Goal: Transaction & Acquisition: Download file/media

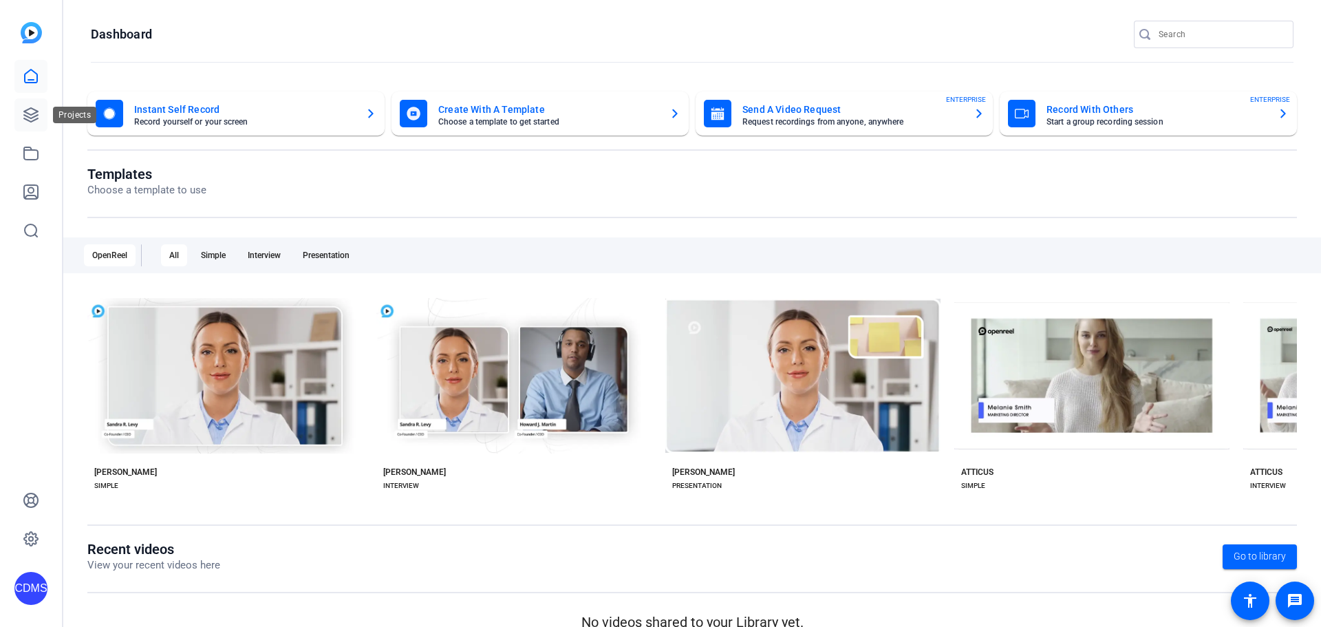
click at [26, 114] on icon at bounding box center [31, 115] width 17 height 17
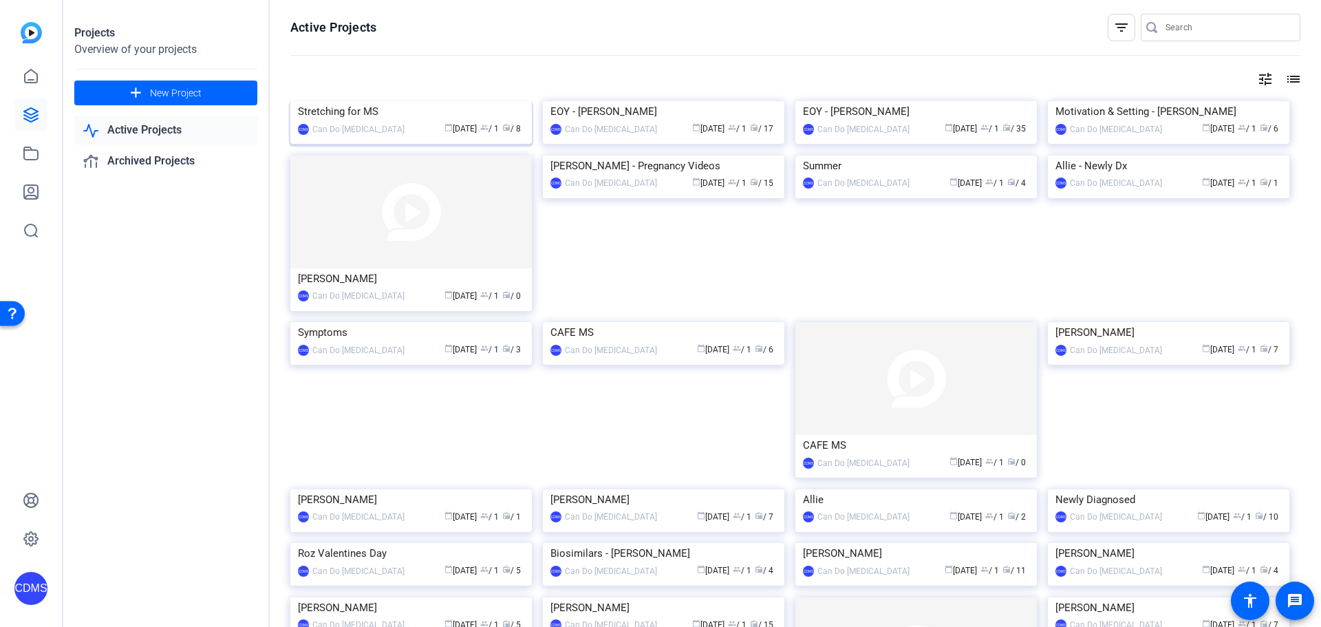
click at [353, 101] on img at bounding box center [410, 101] width 241 height 0
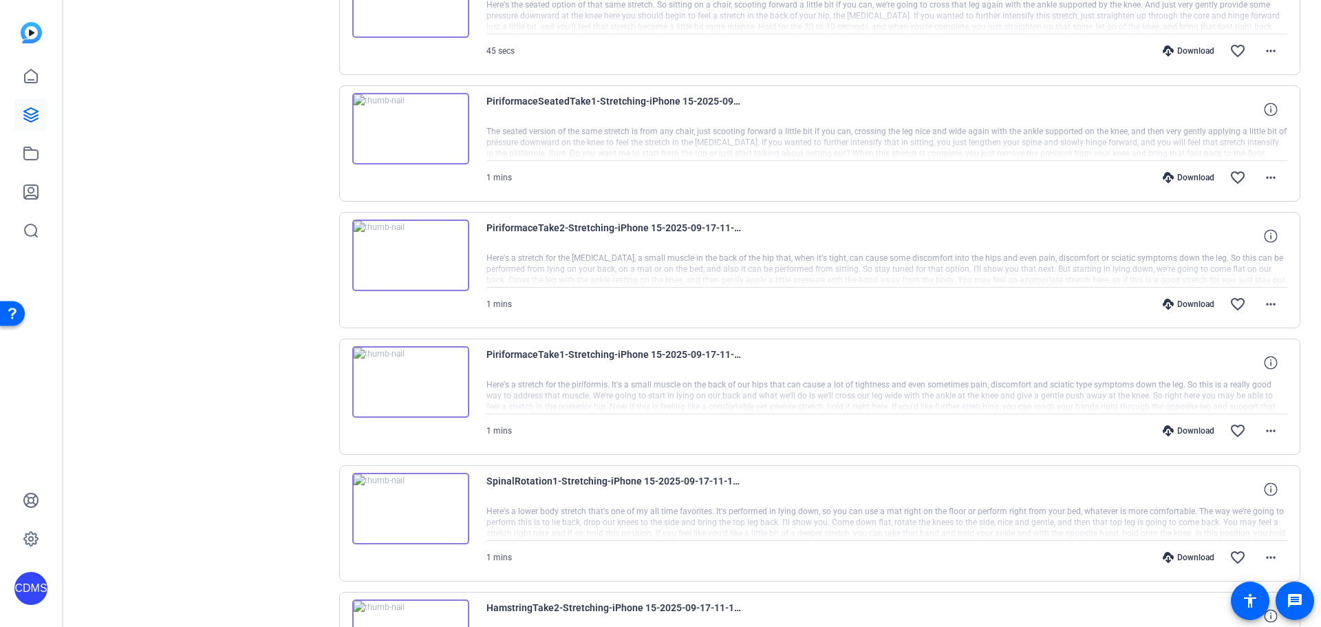
scroll to position [740, 0]
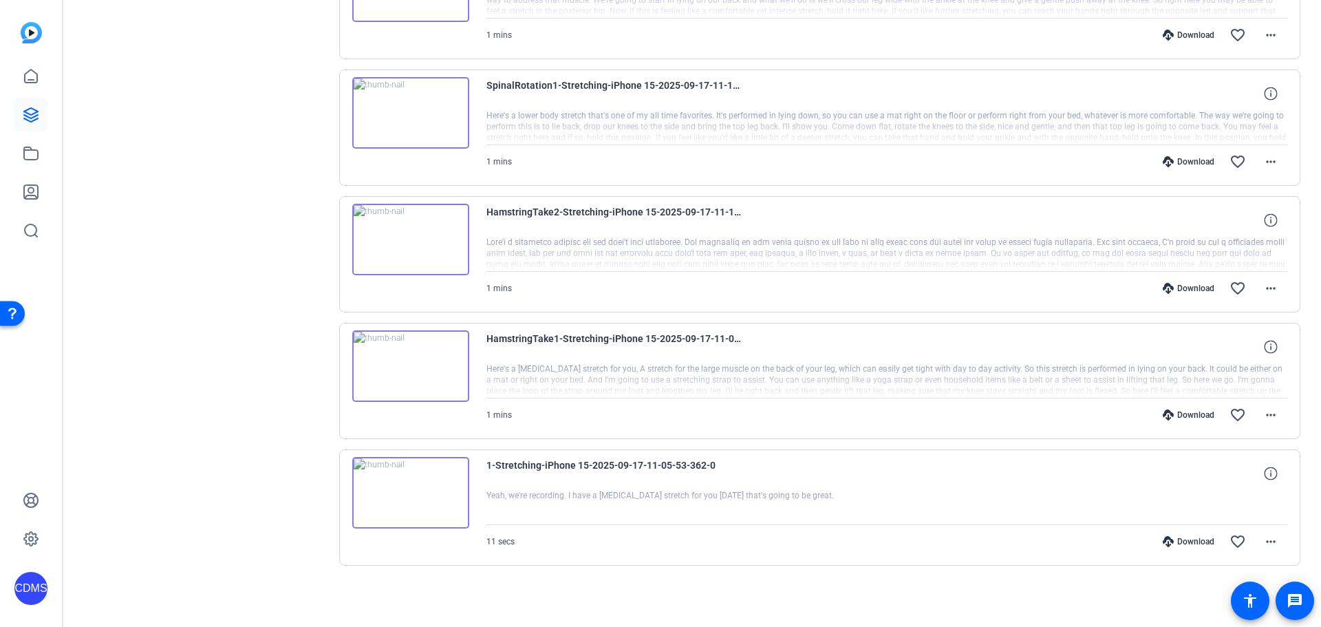
drag, startPoint x: 953, startPoint y: 564, endPoint x: 1110, endPoint y: 564, distance: 156.9
click at [960, 569] on div "radio_button_unchecked Bulk select All Sessions more_horiz SittingTake2-Stretch…" at bounding box center [820, 63] width 962 height 1093
click at [1269, 540] on mat-icon "more_horiz" at bounding box center [1270, 541] width 17 height 17
click at [1241, 412] on span "Download MP4" at bounding box center [1228, 410] width 83 height 17
click at [1273, 419] on span at bounding box center [1270, 414] width 33 height 33
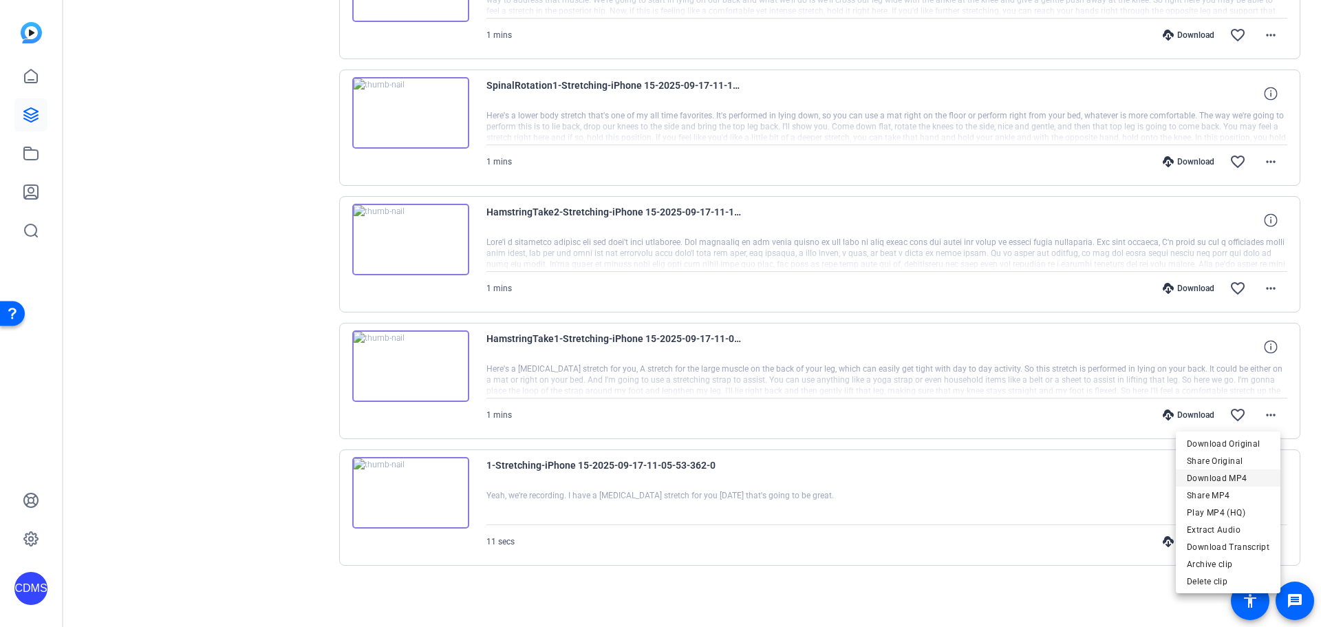
click at [1253, 479] on span "Download MP4" at bounding box center [1228, 478] width 83 height 17
click at [1265, 288] on mat-icon "more_horiz" at bounding box center [1270, 288] width 17 height 17
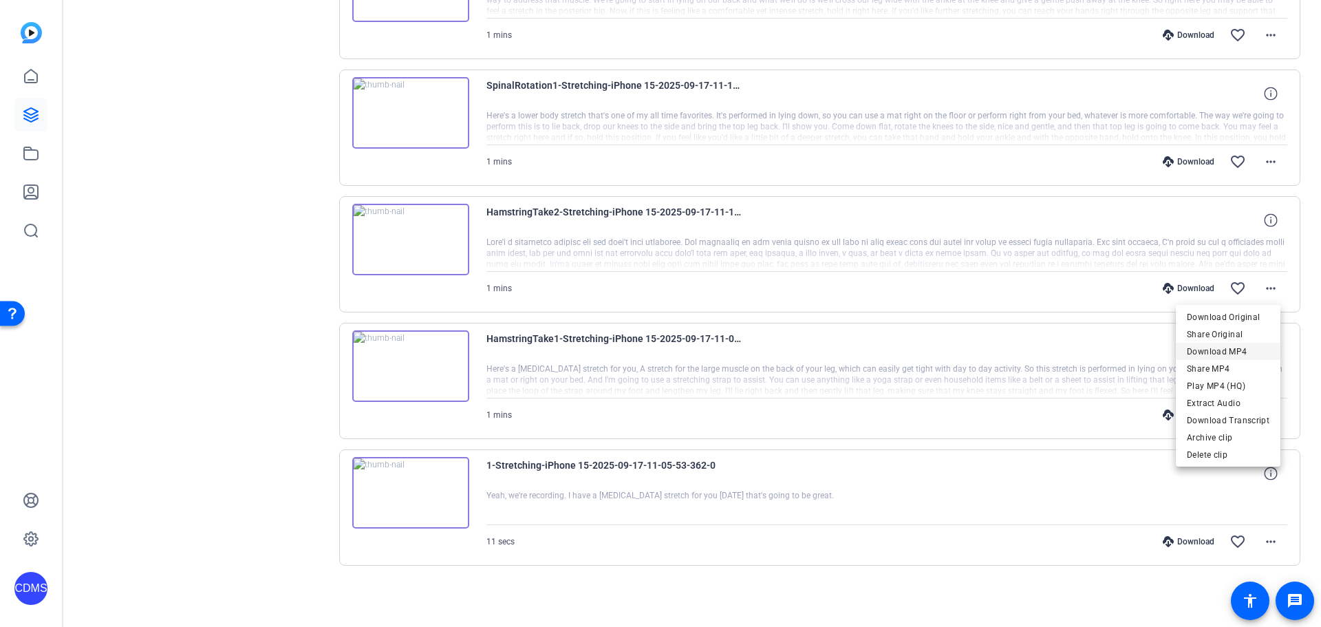
click at [1235, 354] on span "Download MP4" at bounding box center [1228, 351] width 83 height 17
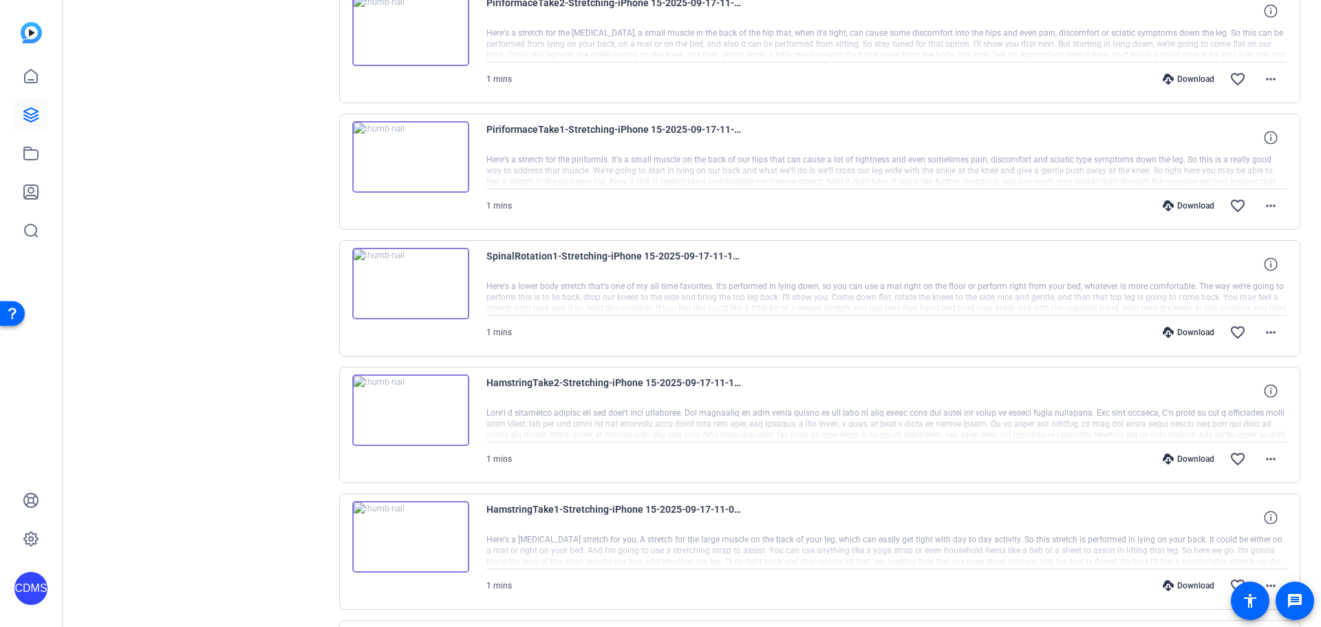
scroll to position [533, 0]
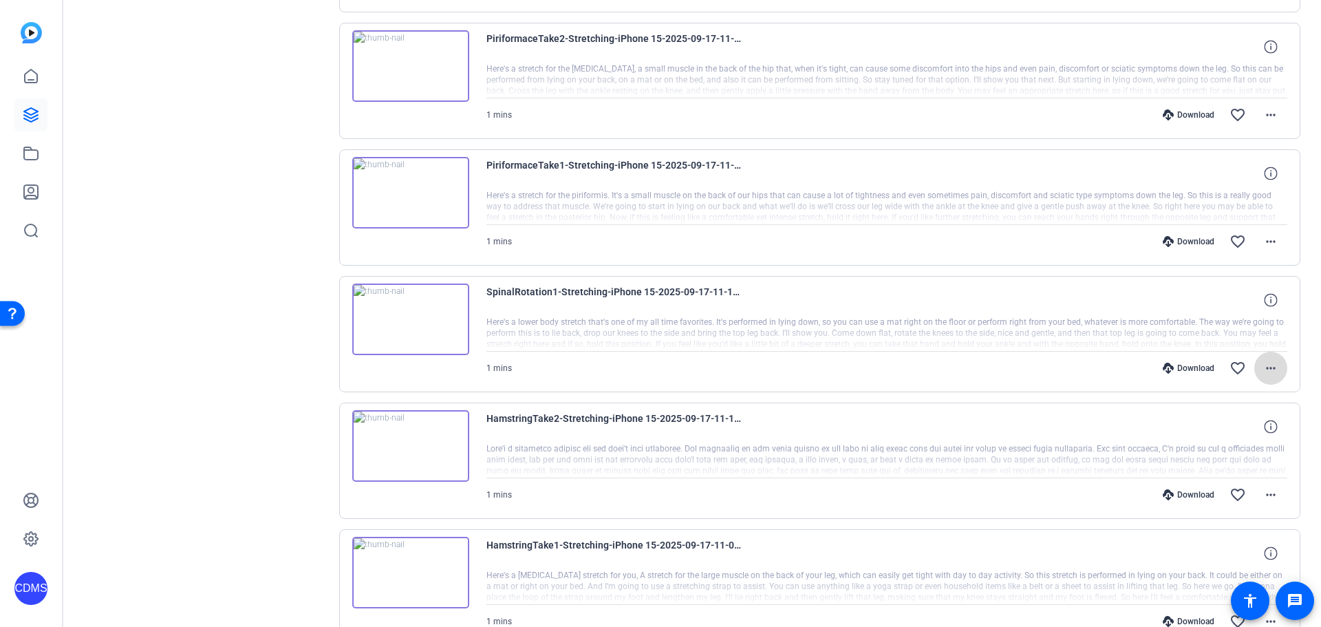
click at [1268, 371] on mat-icon "more_horiz" at bounding box center [1270, 368] width 17 height 17
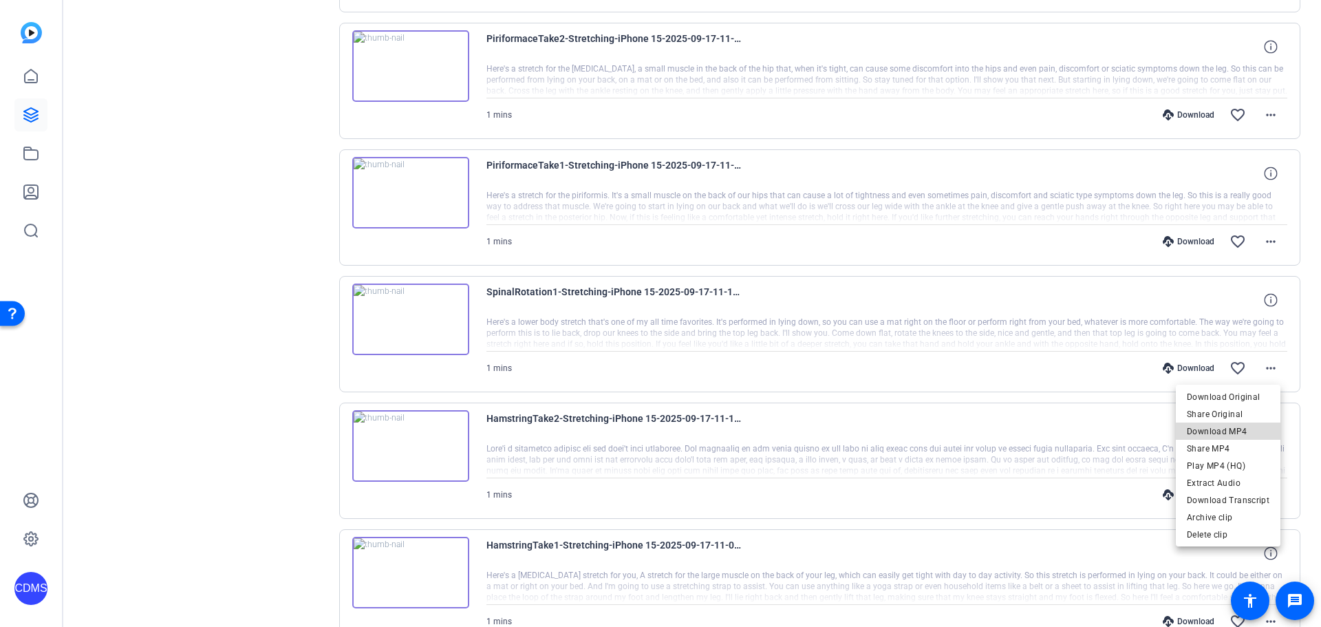
click at [1236, 437] on span "Download MP4" at bounding box center [1228, 431] width 83 height 17
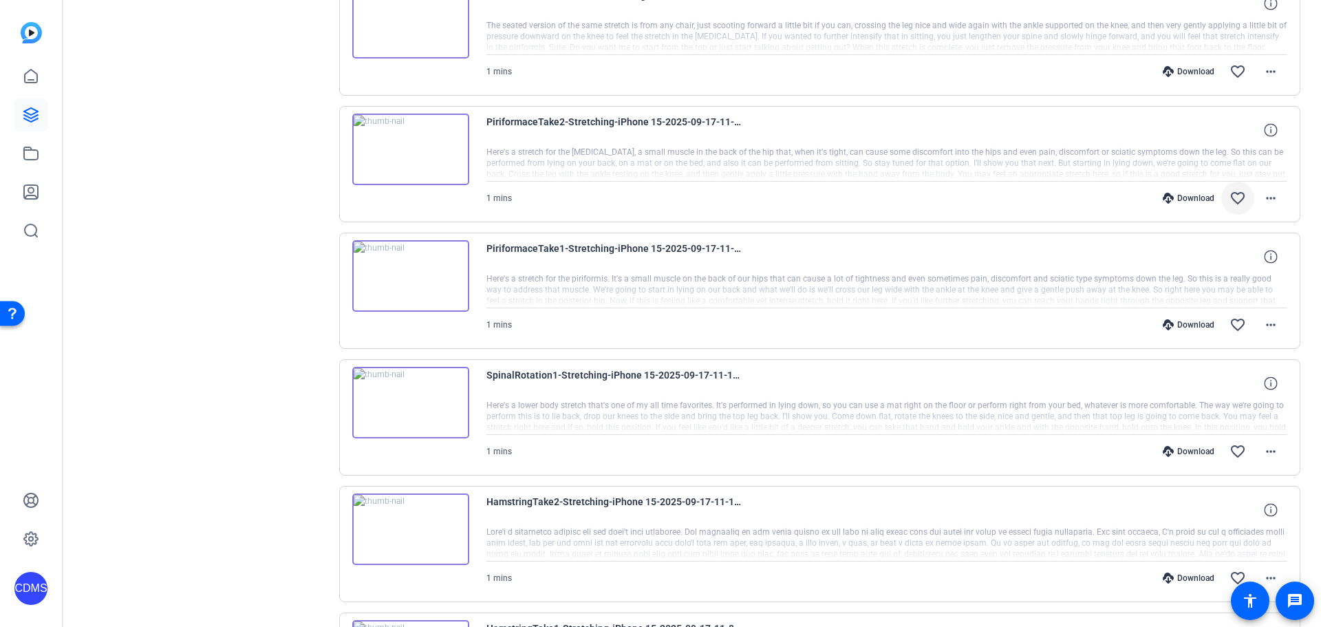
scroll to position [327, 0]
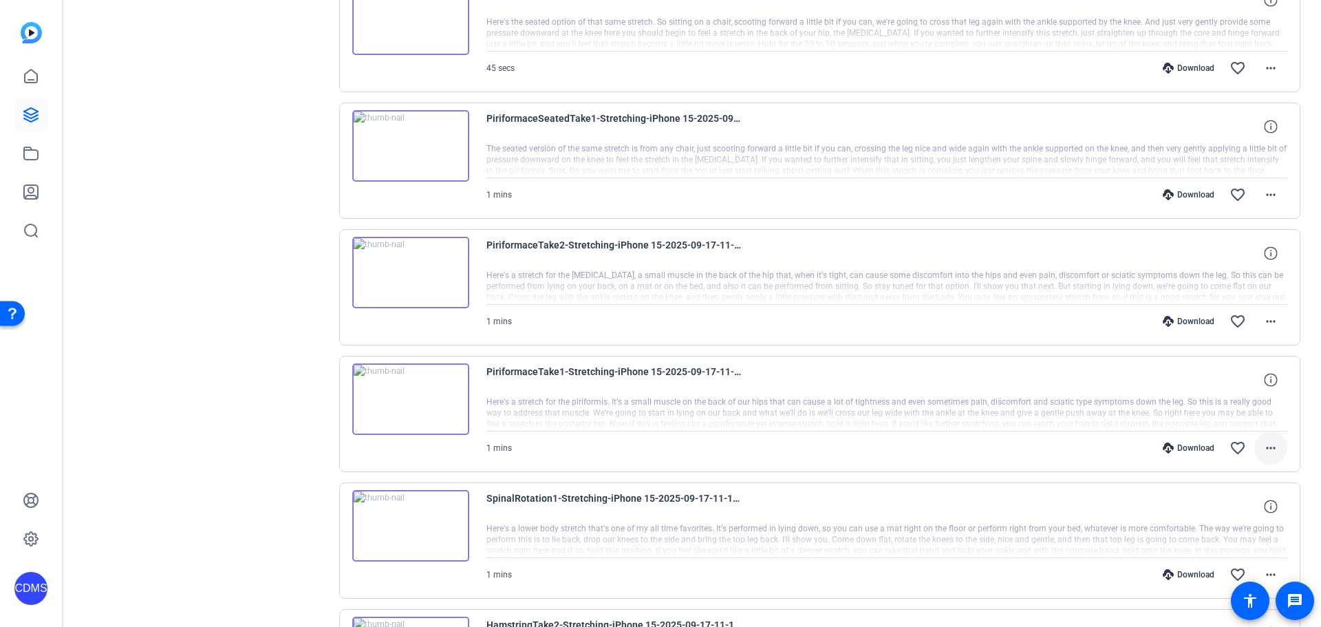
click at [1273, 451] on span at bounding box center [1270, 447] width 33 height 33
click at [1224, 514] on span "Download MP4" at bounding box center [1228, 511] width 83 height 17
click at [1262, 331] on span at bounding box center [1270, 321] width 33 height 33
drag, startPoint x: 1258, startPoint y: 385, endPoint x: 1257, endPoint y: 368, distance: 17.3
click at [1258, 385] on span "Download MP4" at bounding box center [1228, 384] width 83 height 17
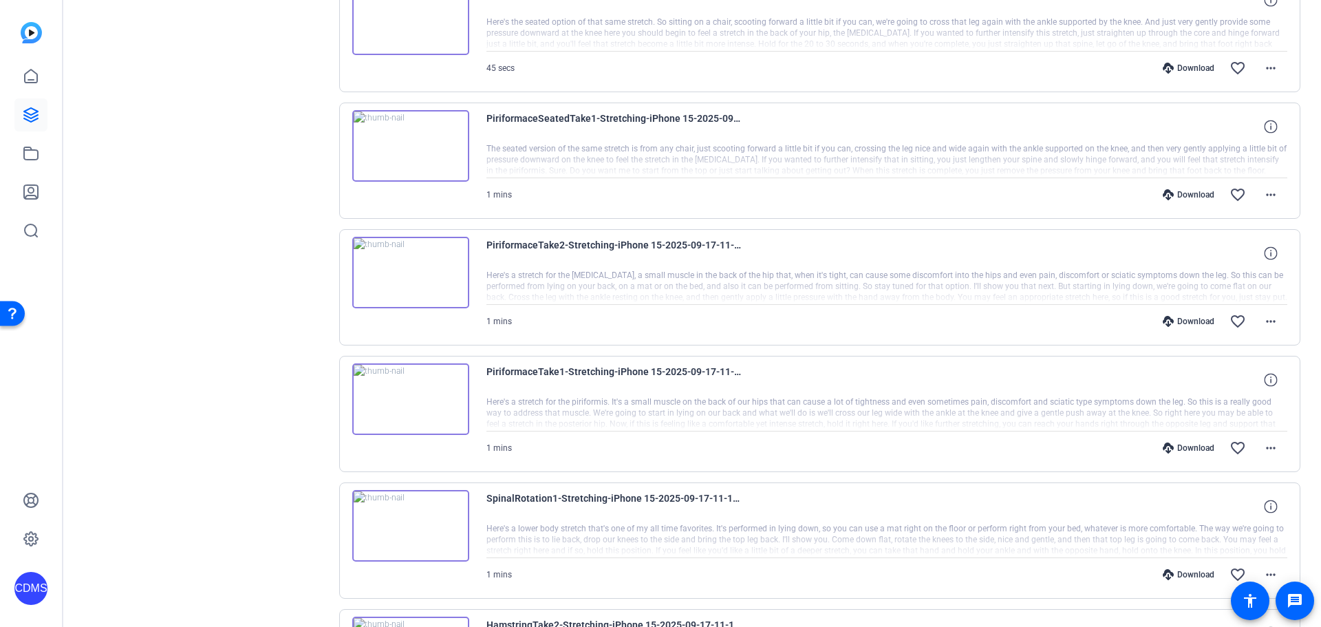
scroll to position [120, 0]
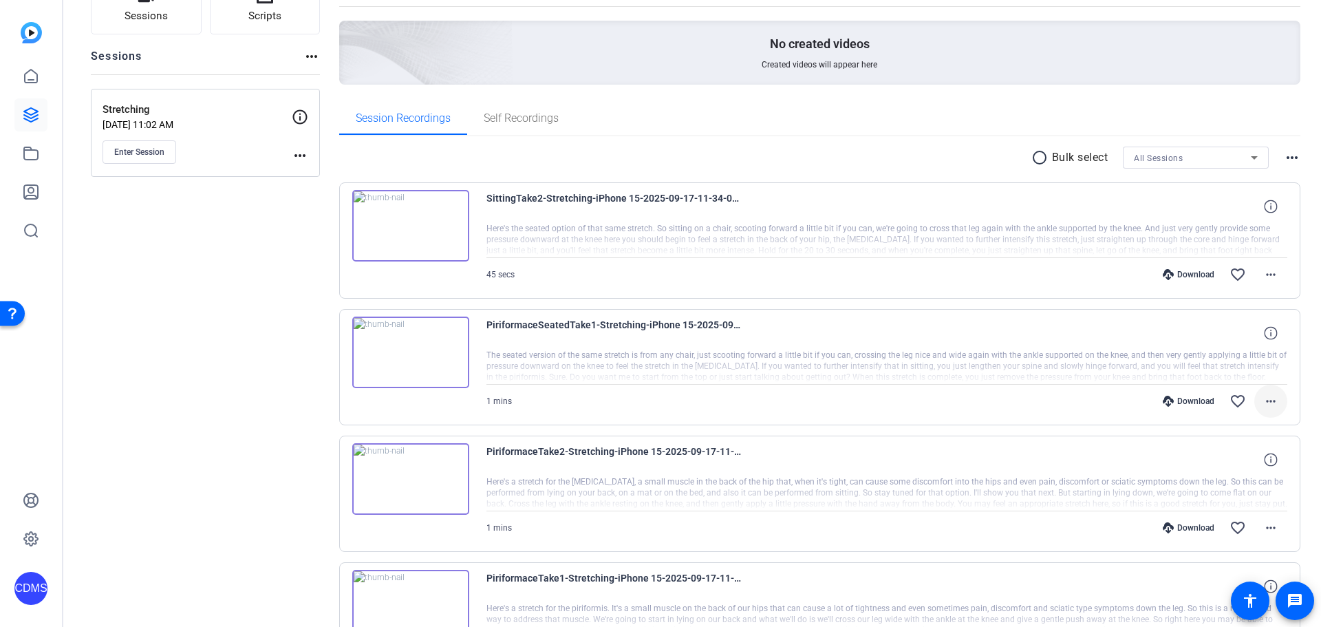
click at [1264, 406] on mat-icon "more_horiz" at bounding box center [1270, 401] width 17 height 17
click at [1249, 463] on span "Download MP4" at bounding box center [1228, 464] width 83 height 17
click at [1266, 277] on mat-icon "more_horiz" at bounding box center [1270, 274] width 17 height 17
click at [1256, 338] on span "Download MP4" at bounding box center [1228, 338] width 83 height 17
